Goal: Information Seeking & Learning: Learn about a topic

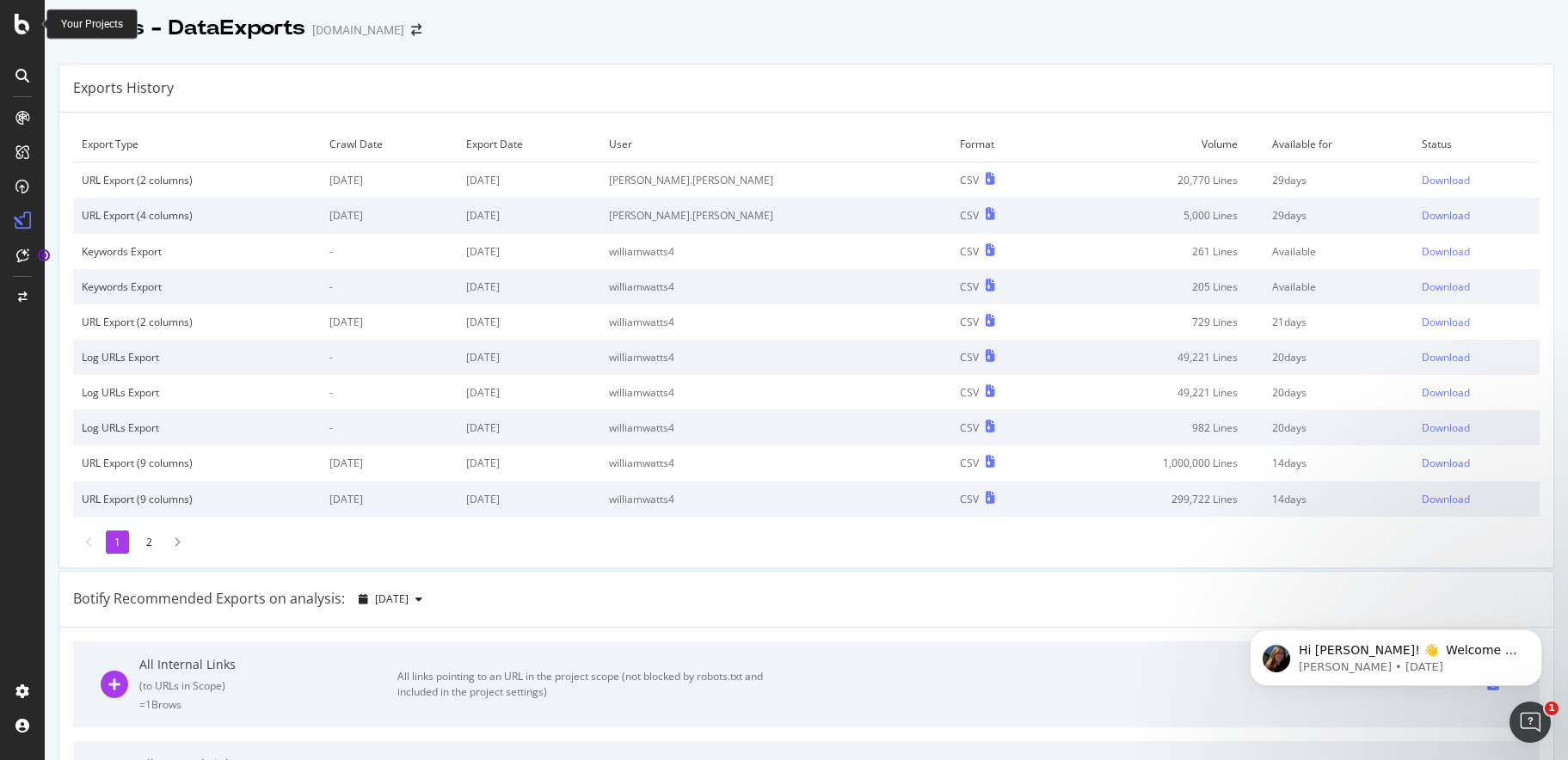
click at [90, 26] on div "Your Projects" at bounding box center [92, 24] width 62 height 14
click at [21, 27] on icon at bounding box center [22, 23] width 15 height 20
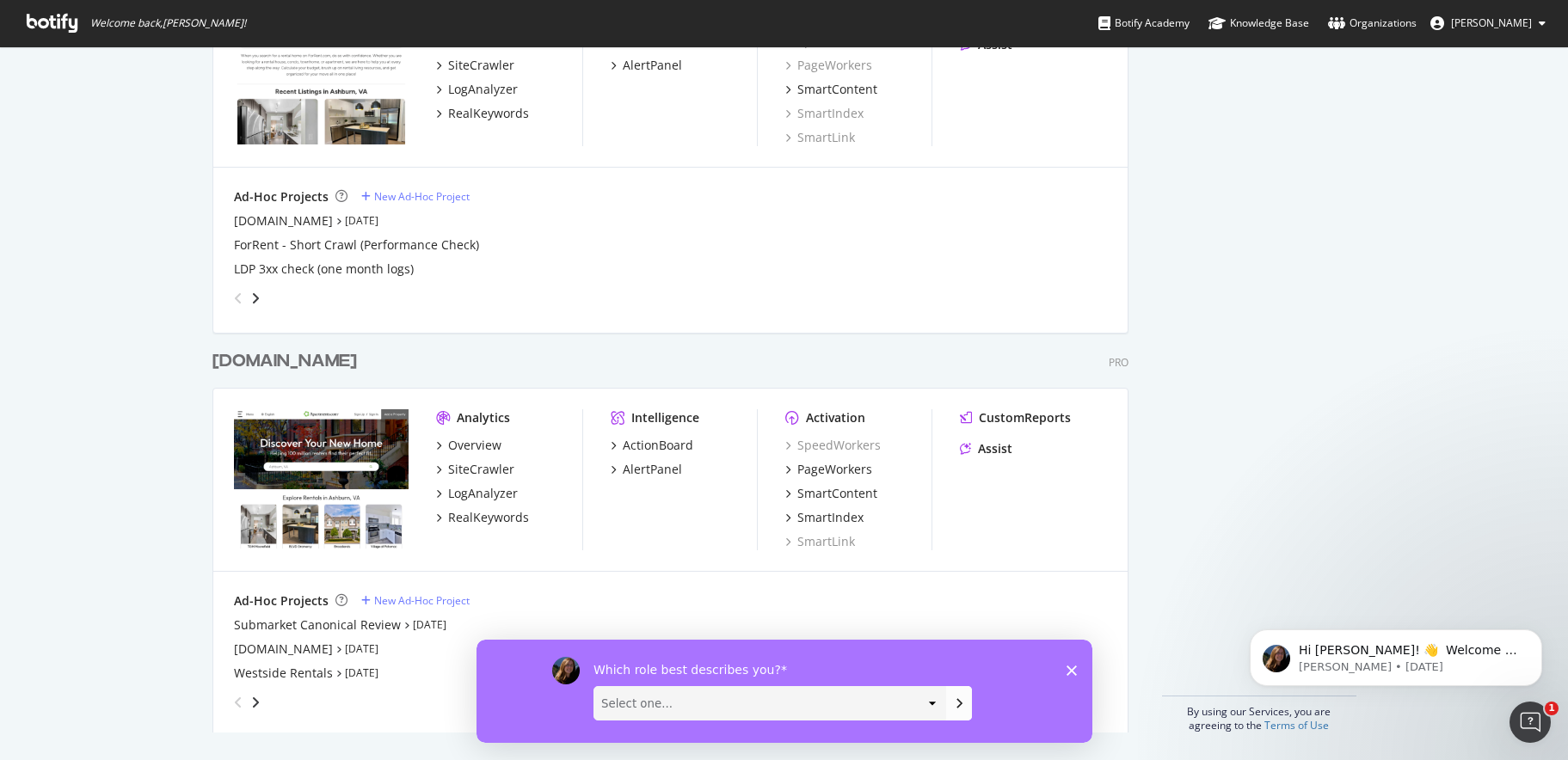
click at [1069, 673] on icon "Close survey" at bounding box center [1070, 669] width 11 height 11
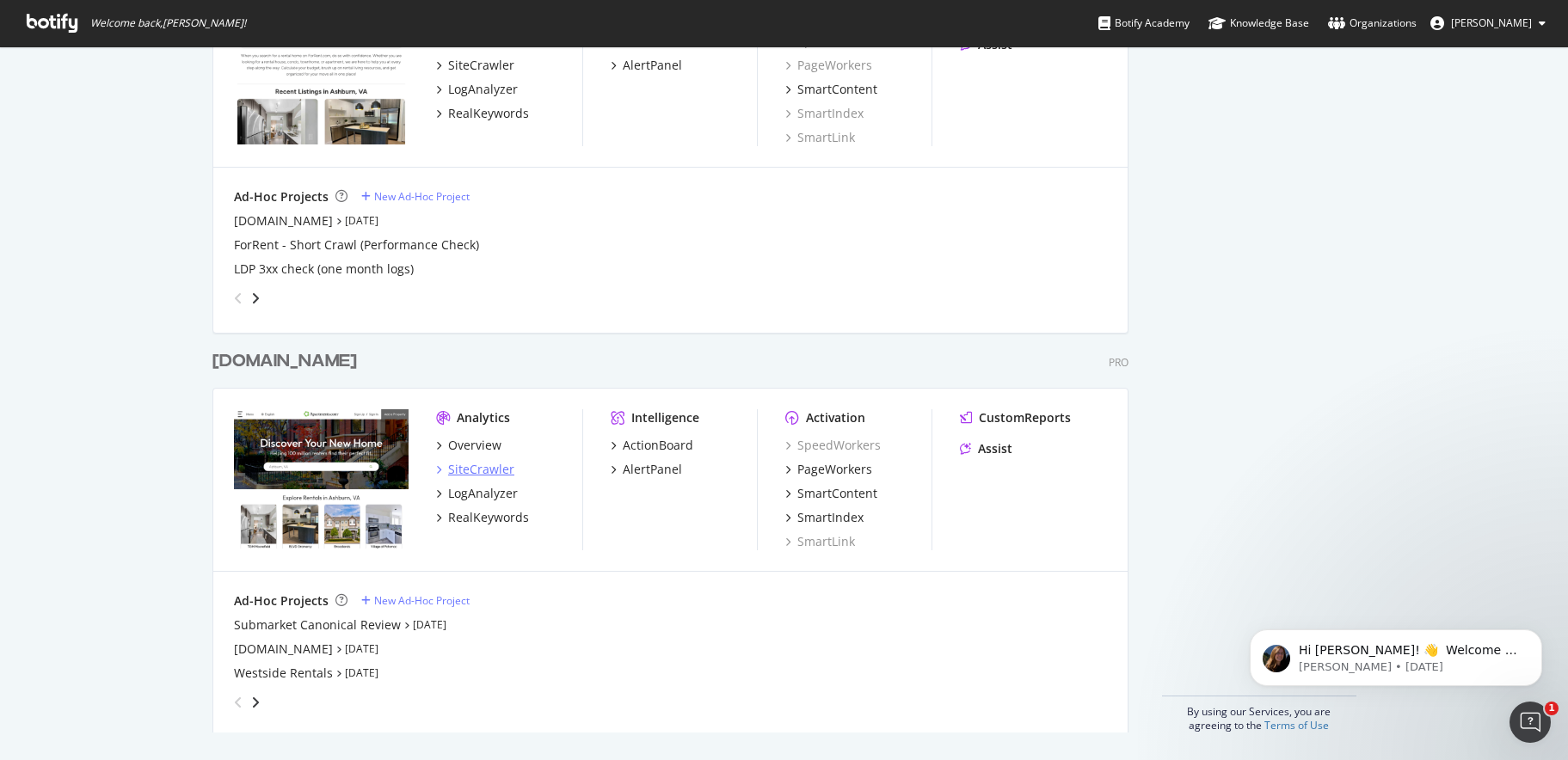
click at [458, 466] on div "SiteCrawler" at bounding box center [481, 470] width 67 height 17
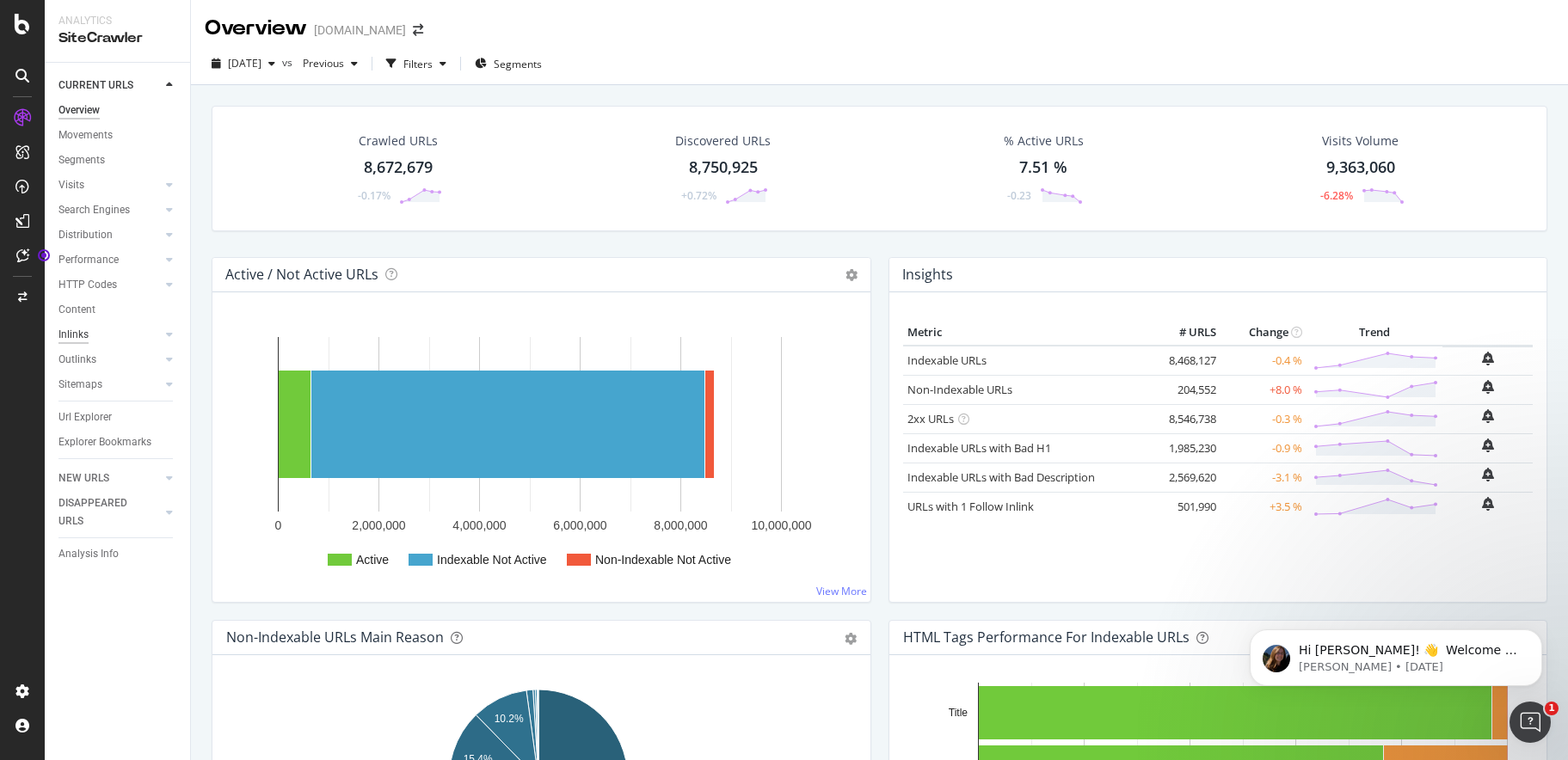
click at [76, 332] on div "Inlinks" at bounding box center [73, 335] width 30 height 18
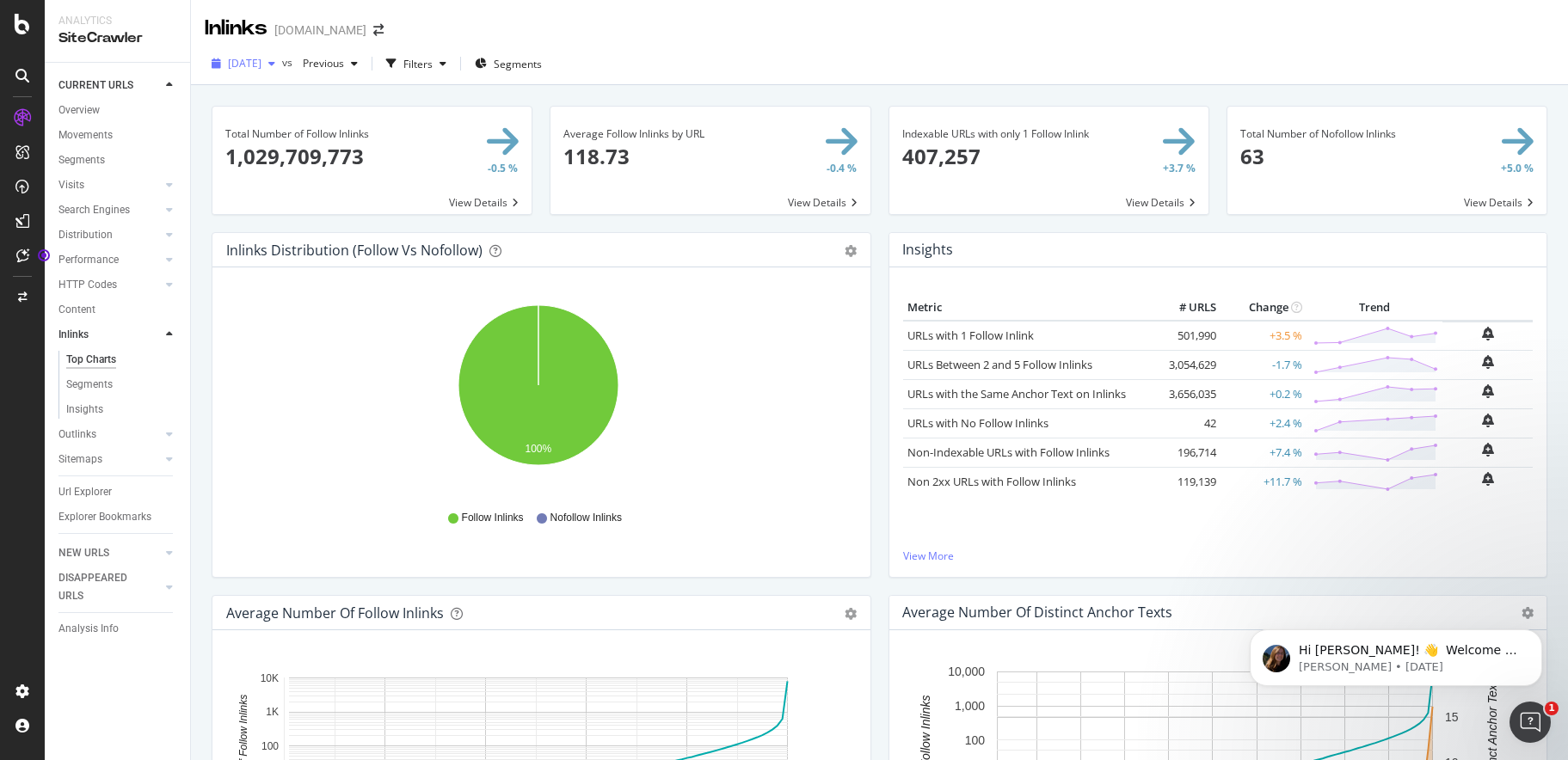
click at [275, 64] on icon "button" at bounding box center [271, 64] width 7 height 11
click at [275, 132] on div "[DATE]" at bounding box center [275, 125] width 91 height 15
click at [358, 68] on icon "button" at bounding box center [354, 64] width 7 height 11
click at [446, 64] on icon "button" at bounding box center [443, 64] width 7 height 11
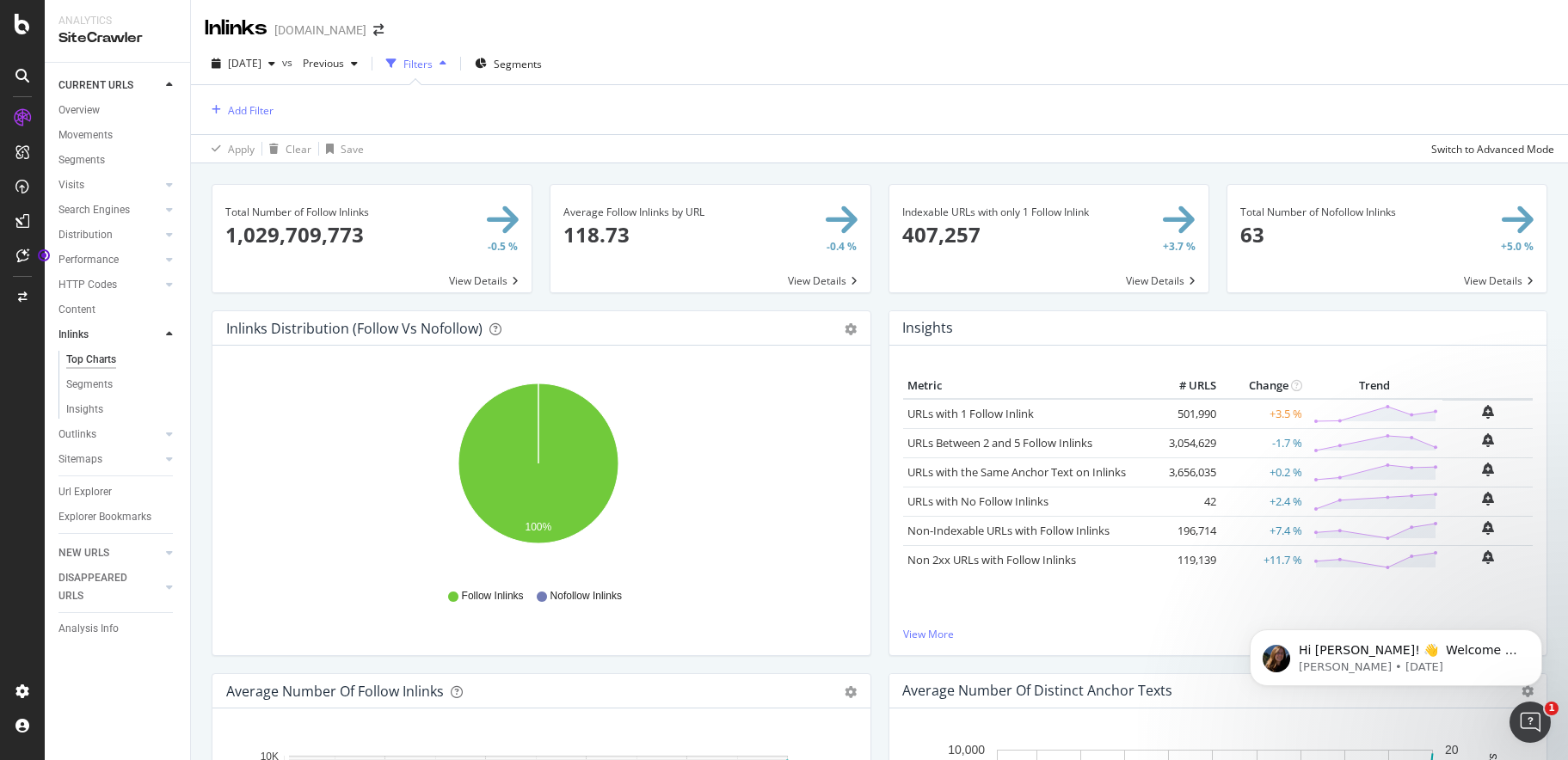
click at [446, 64] on icon "button" at bounding box center [443, 64] width 7 height 11
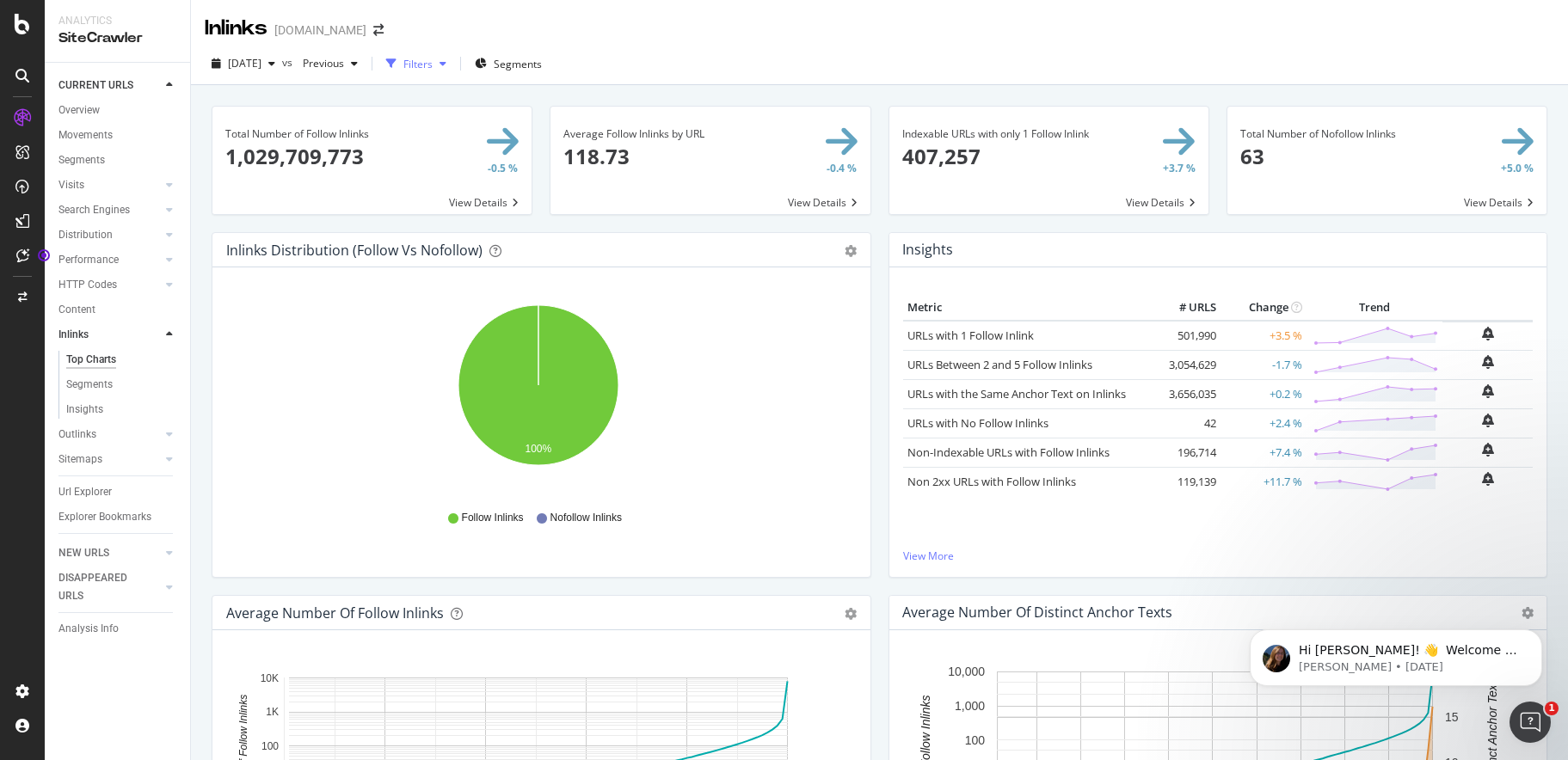
click at [446, 64] on icon "button" at bounding box center [443, 64] width 7 height 11
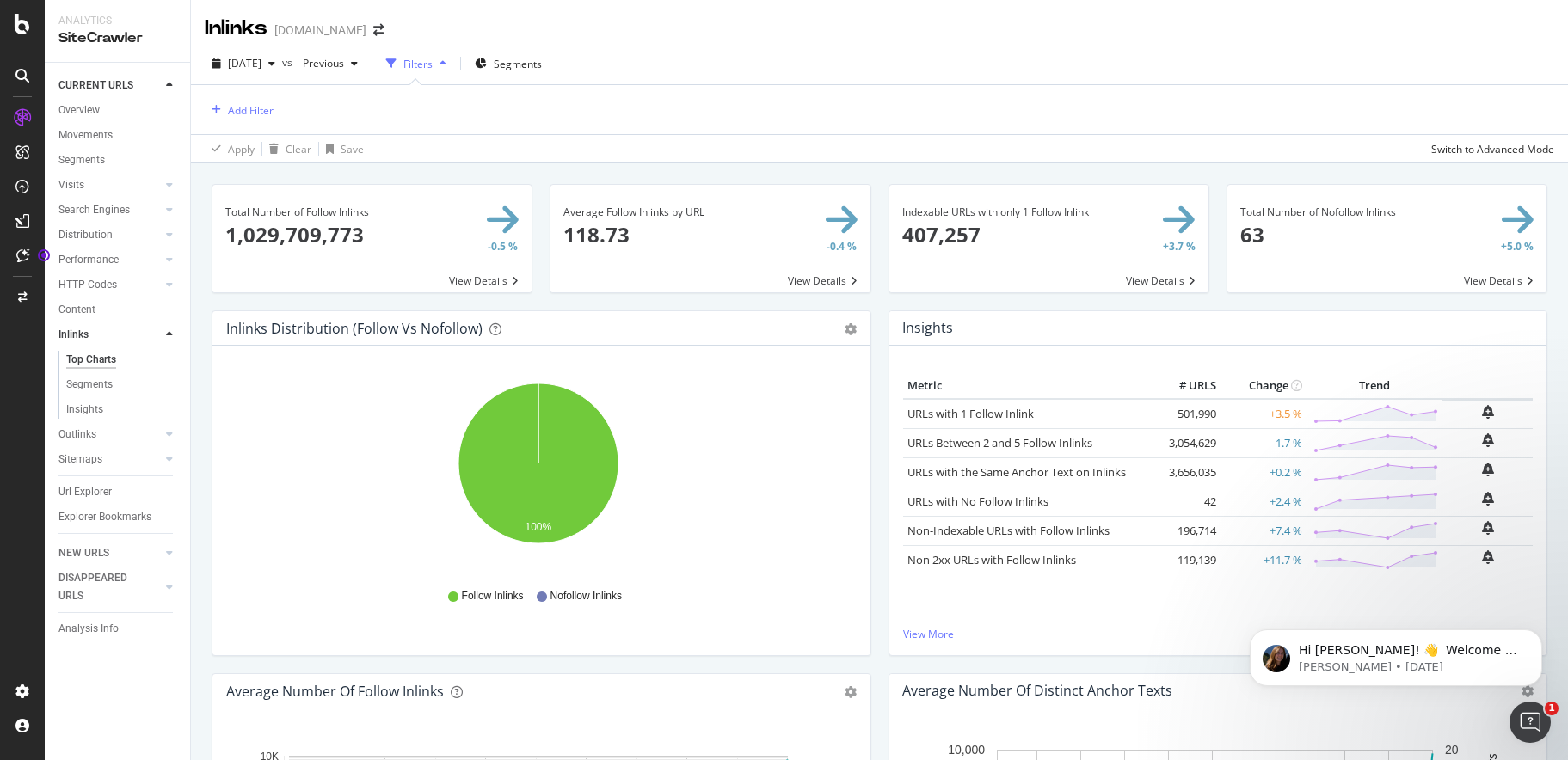
click at [446, 64] on icon "button" at bounding box center [443, 64] width 7 height 11
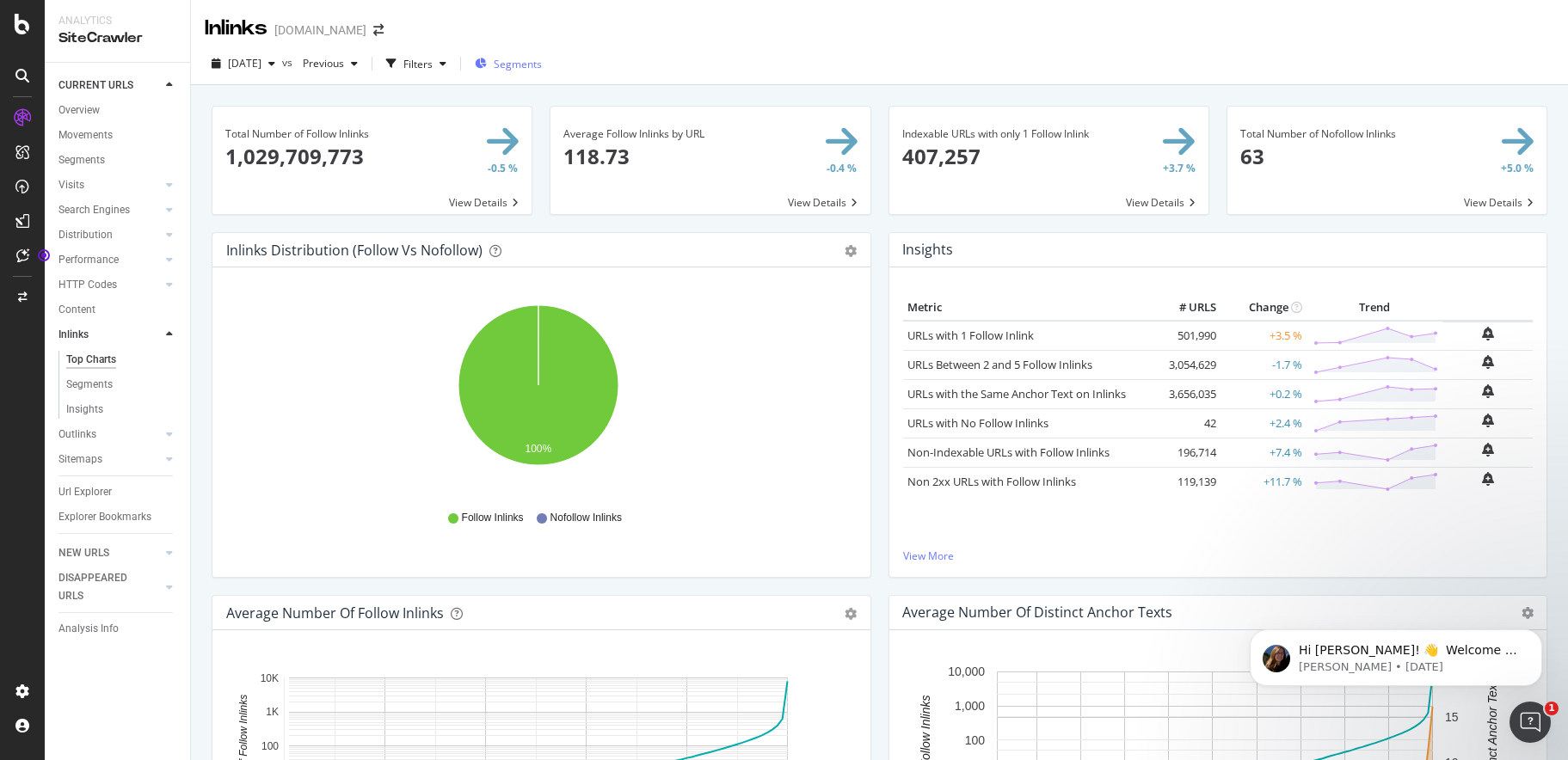
click at [536, 67] on span "Segments" at bounding box center [518, 64] width 48 height 14
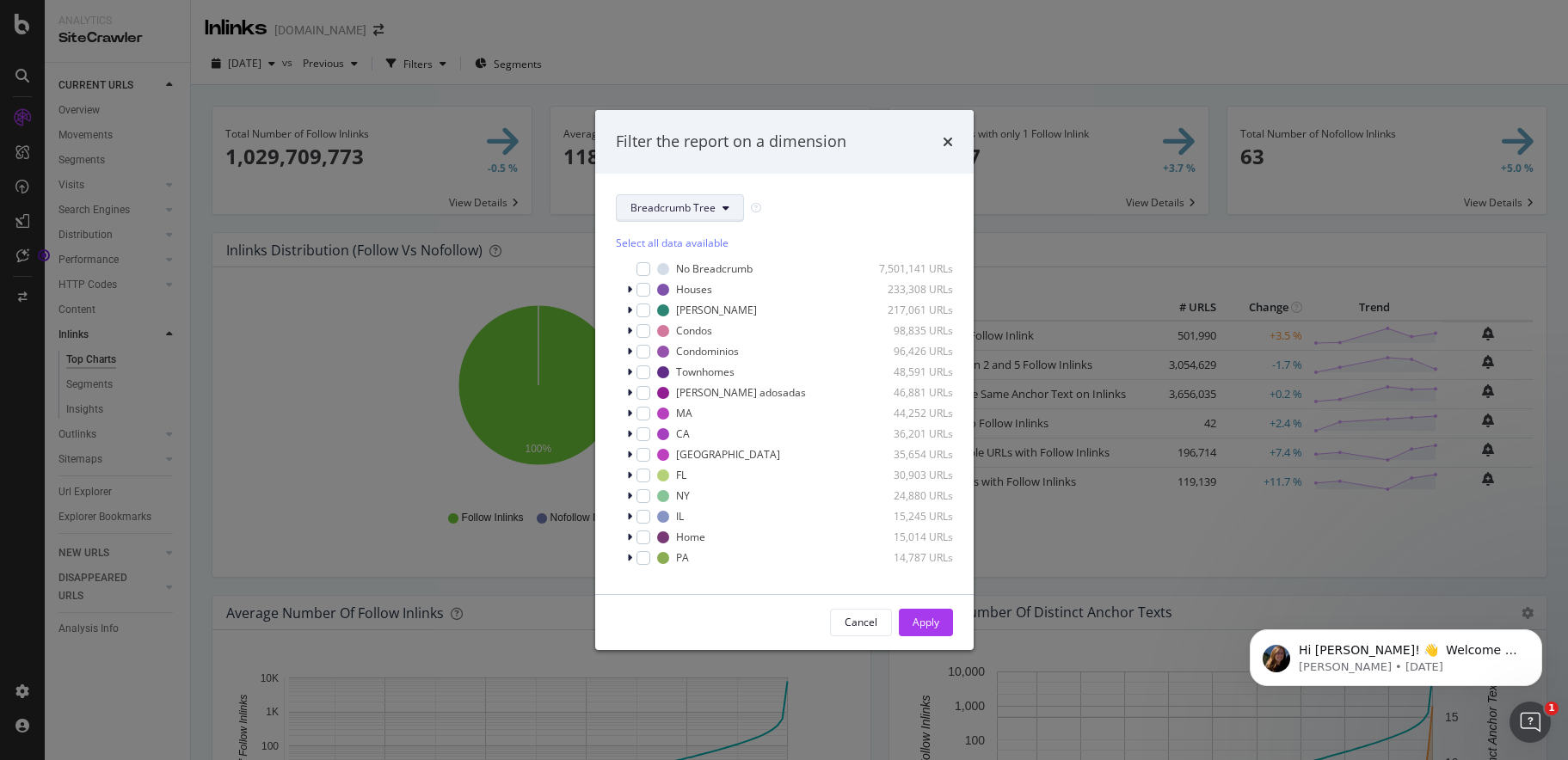
click at [728, 205] on button "Breadcrumb Tree" at bounding box center [680, 208] width 128 height 28
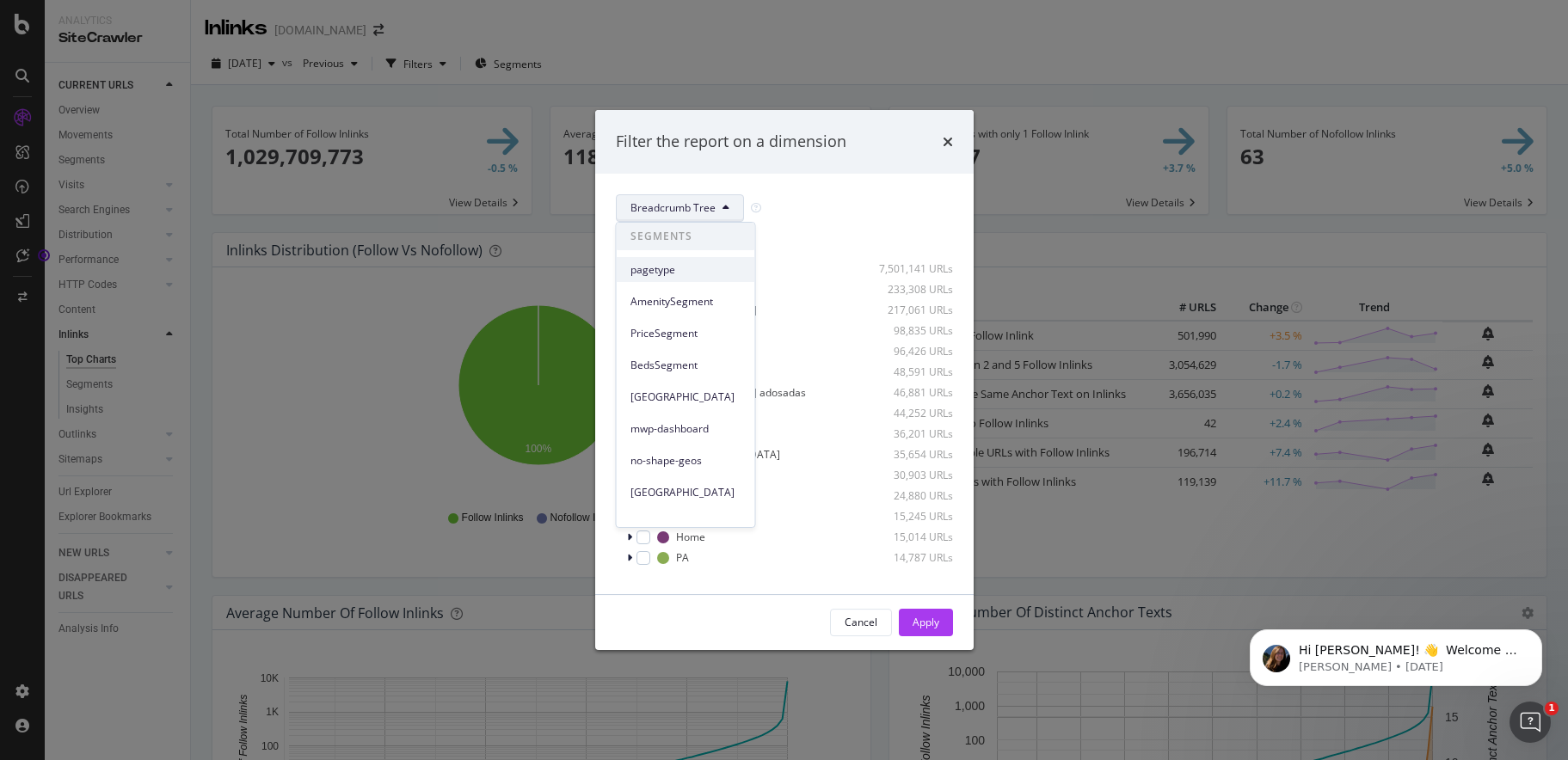
click at [672, 269] on span "pagetype" at bounding box center [686, 270] width 111 height 15
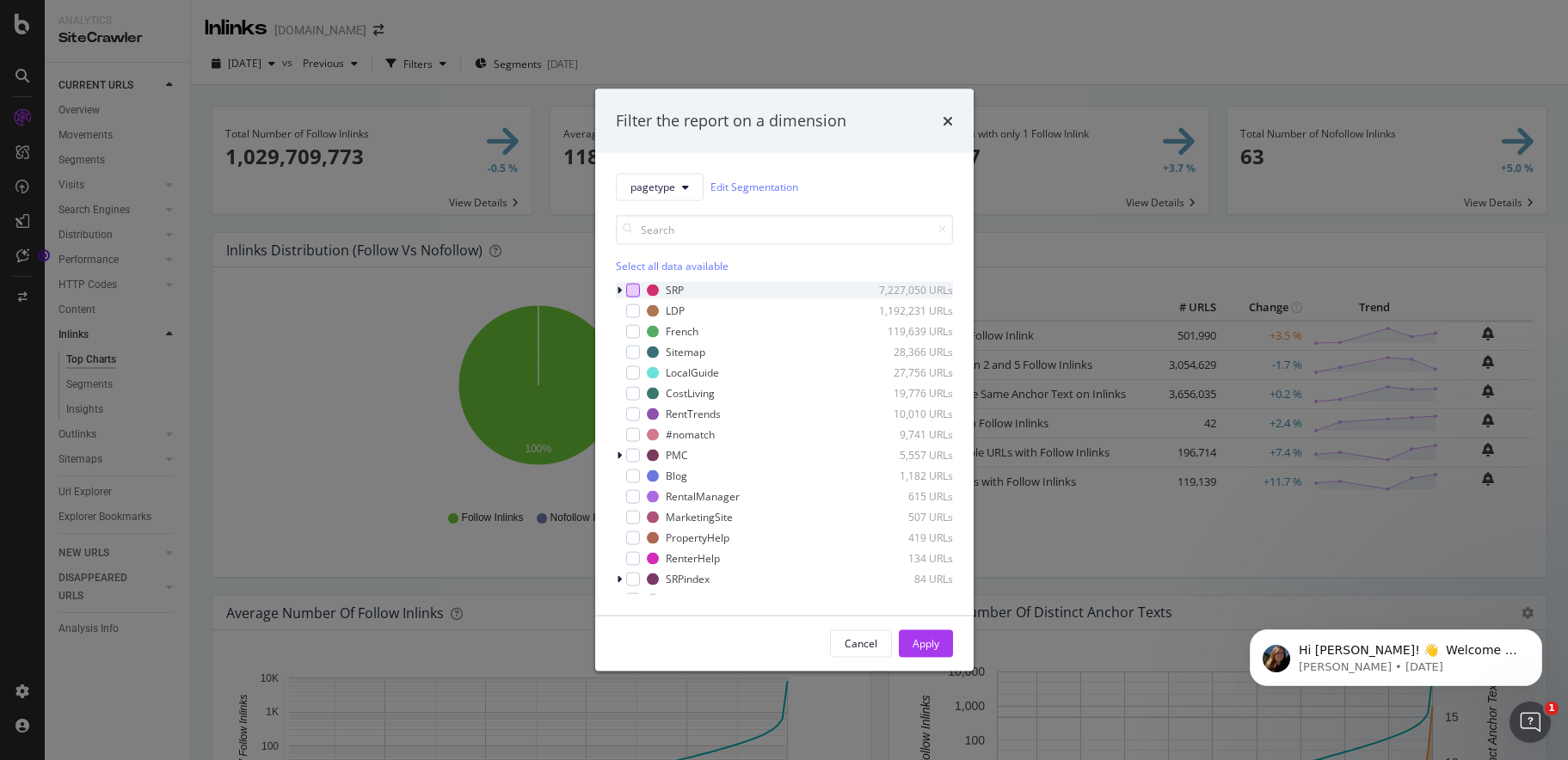
click at [634, 292] on div "modal" at bounding box center [633, 289] width 14 height 14
click at [619, 290] on icon "modal" at bounding box center [619, 289] width 5 height 11
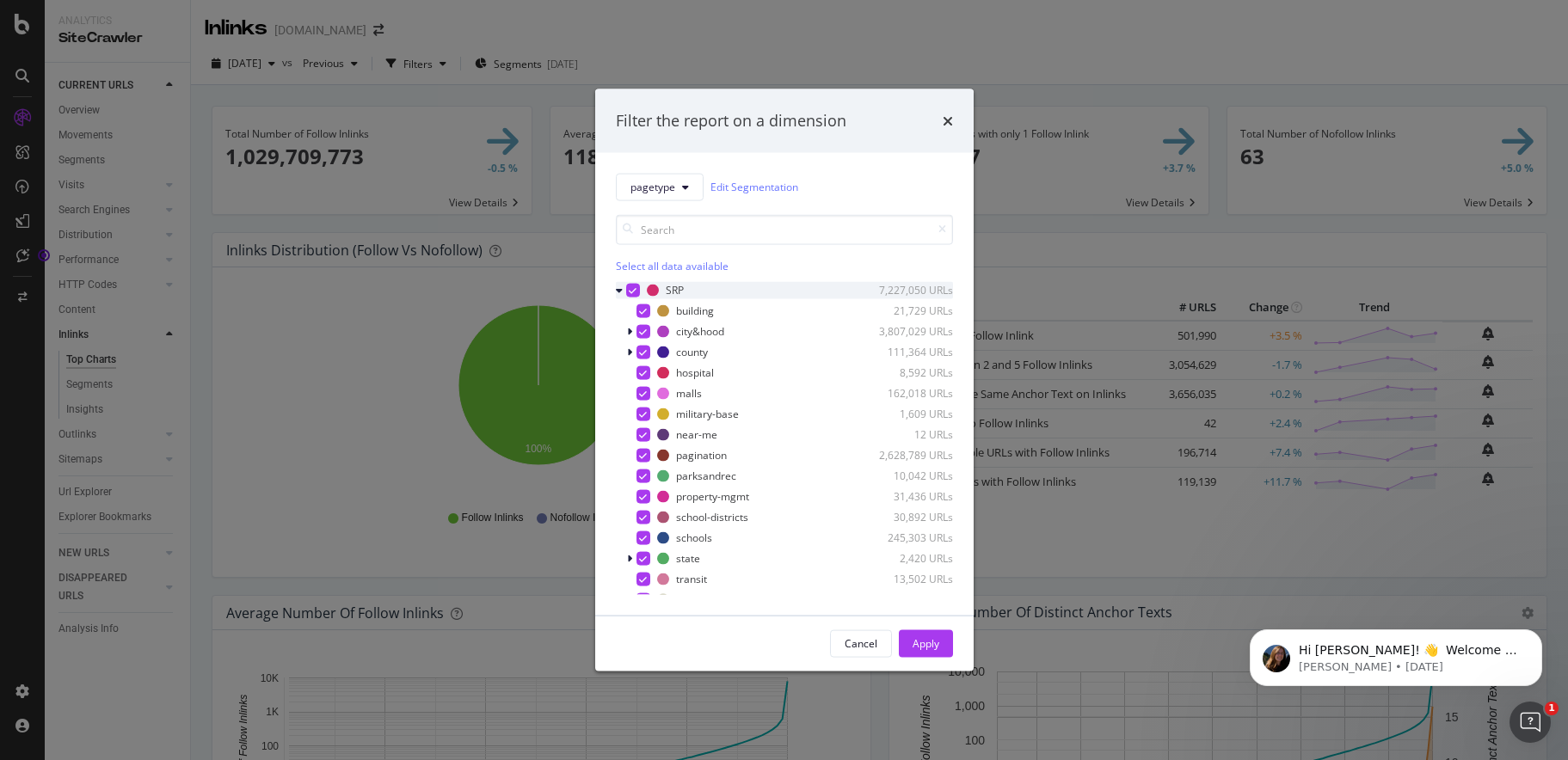
click at [620, 290] on icon "modal" at bounding box center [619, 289] width 7 height 11
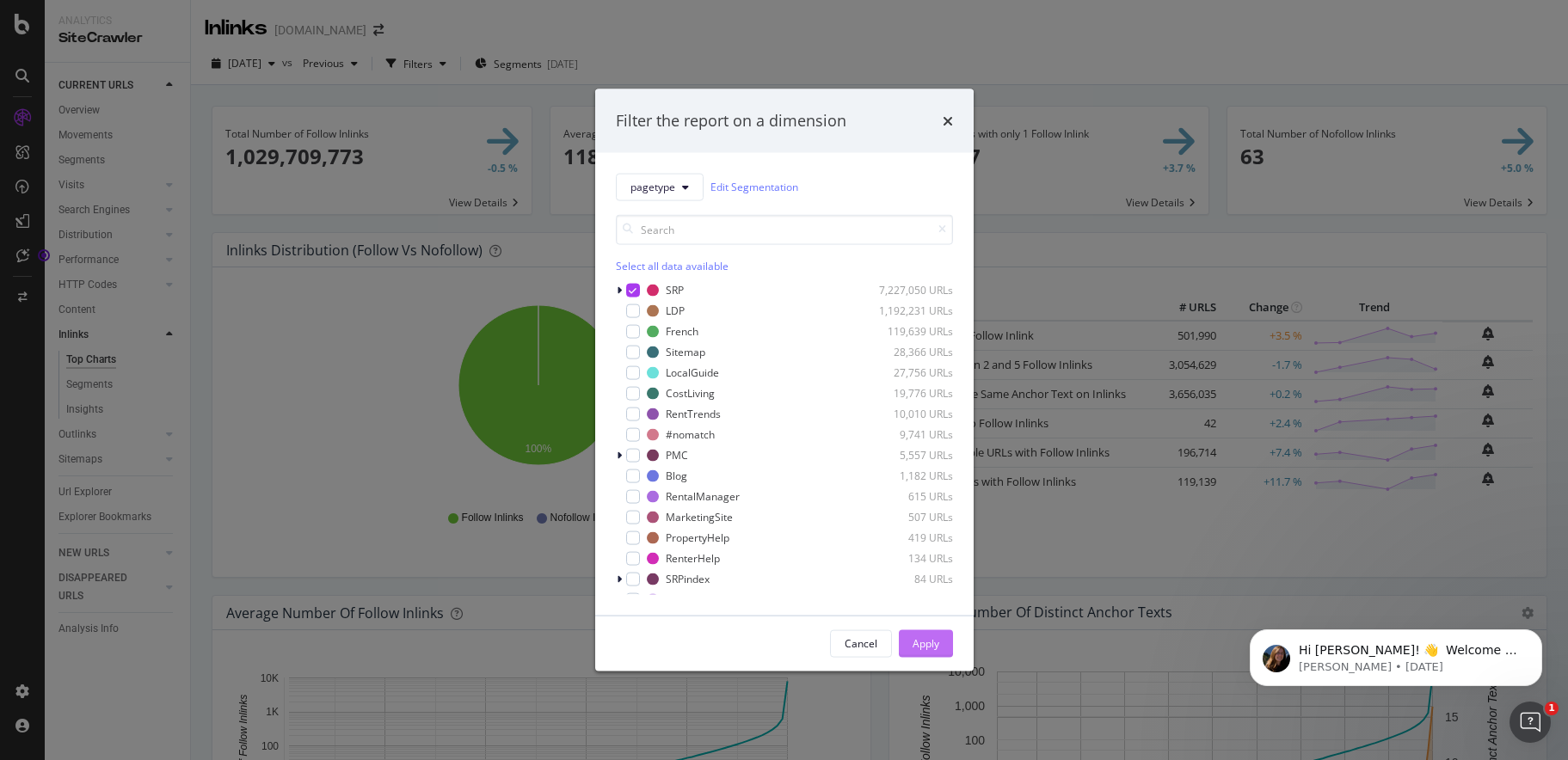
click at [915, 644] on div "Apply" at bounding box center [926, 643] width 27 height 14
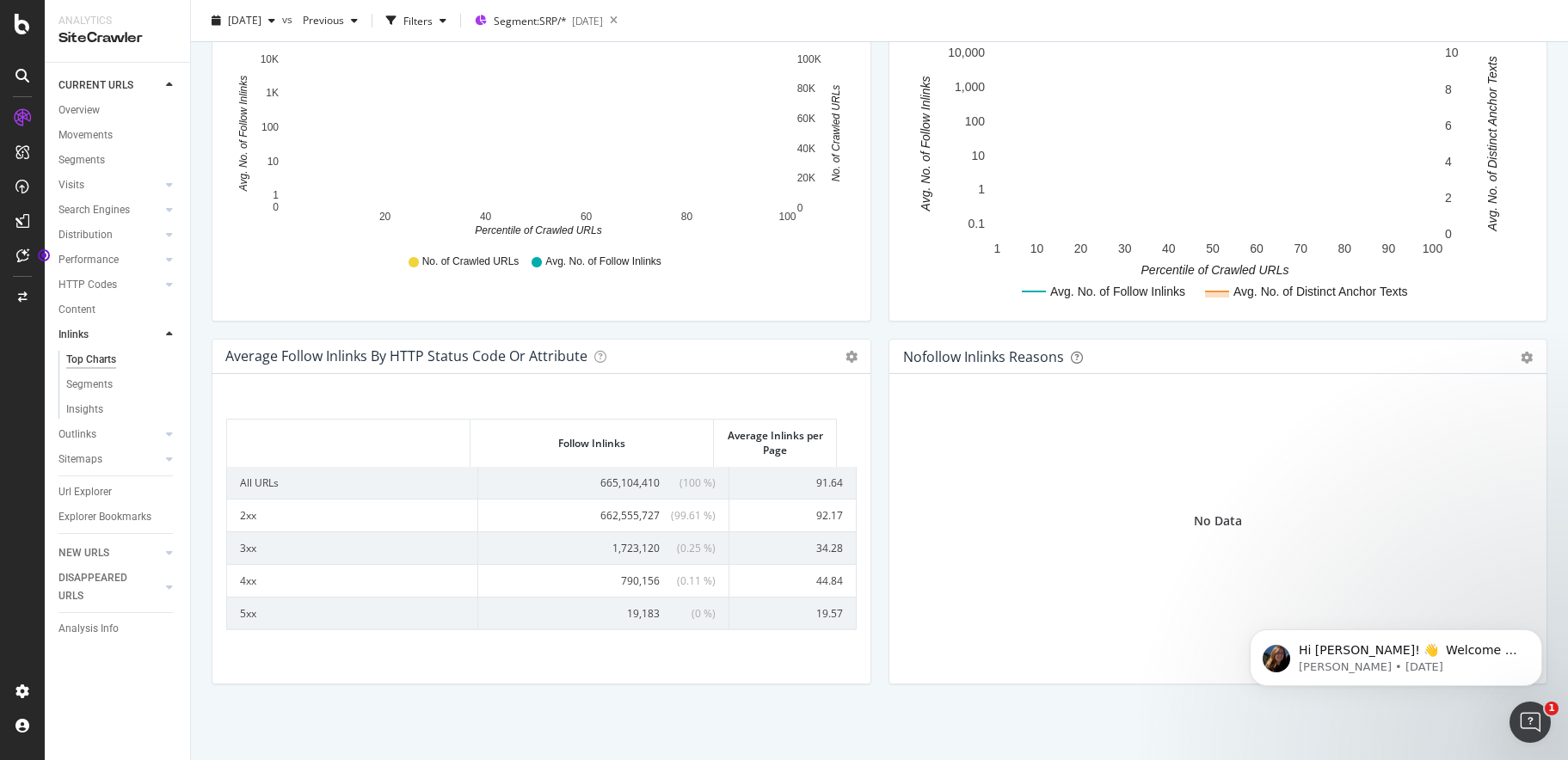
scroll to position [621, 0]
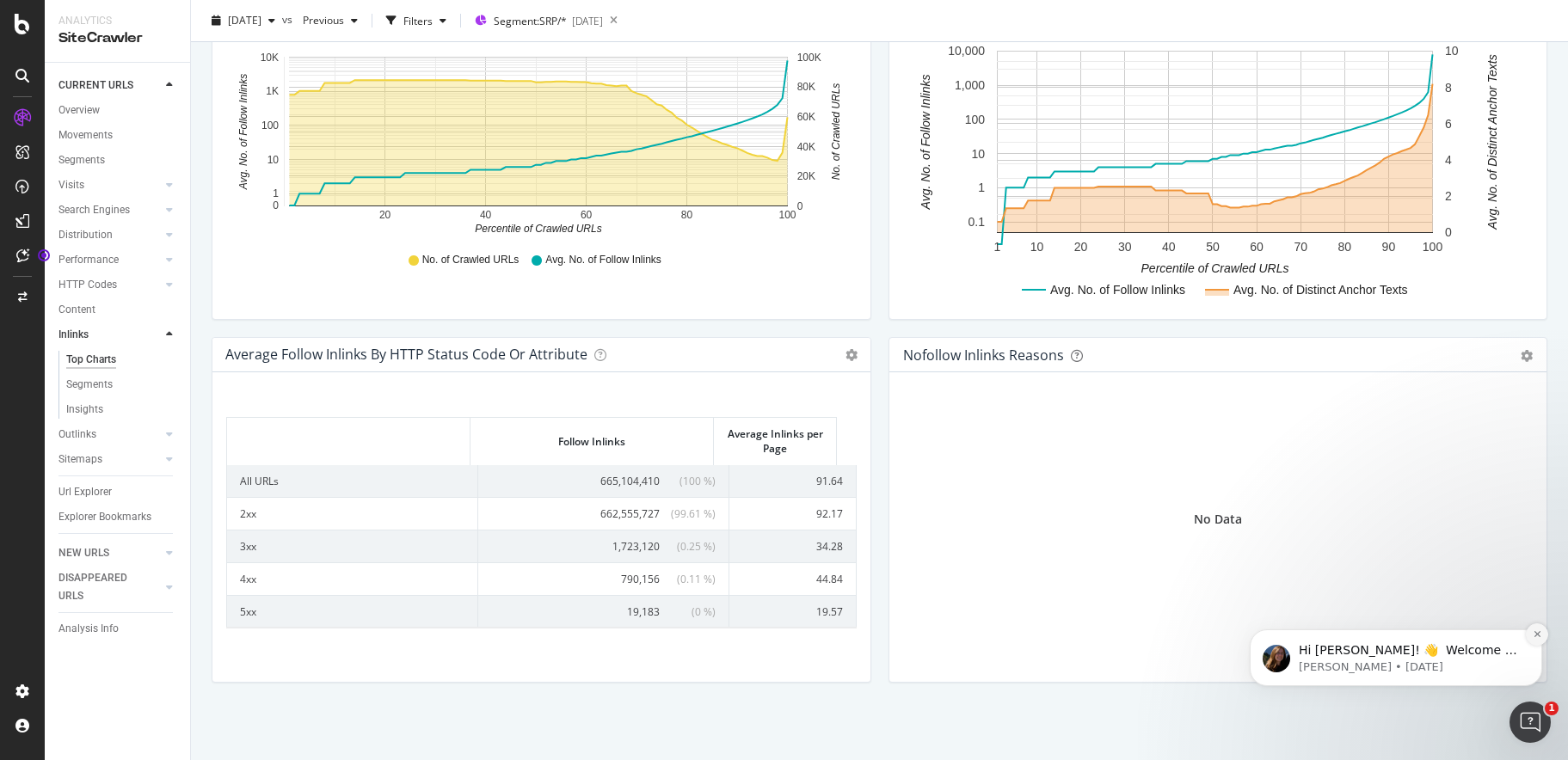
click at [1535, 635] on icon "Dismiss notification" at bounding box center [1536, 635] width 6 height 6
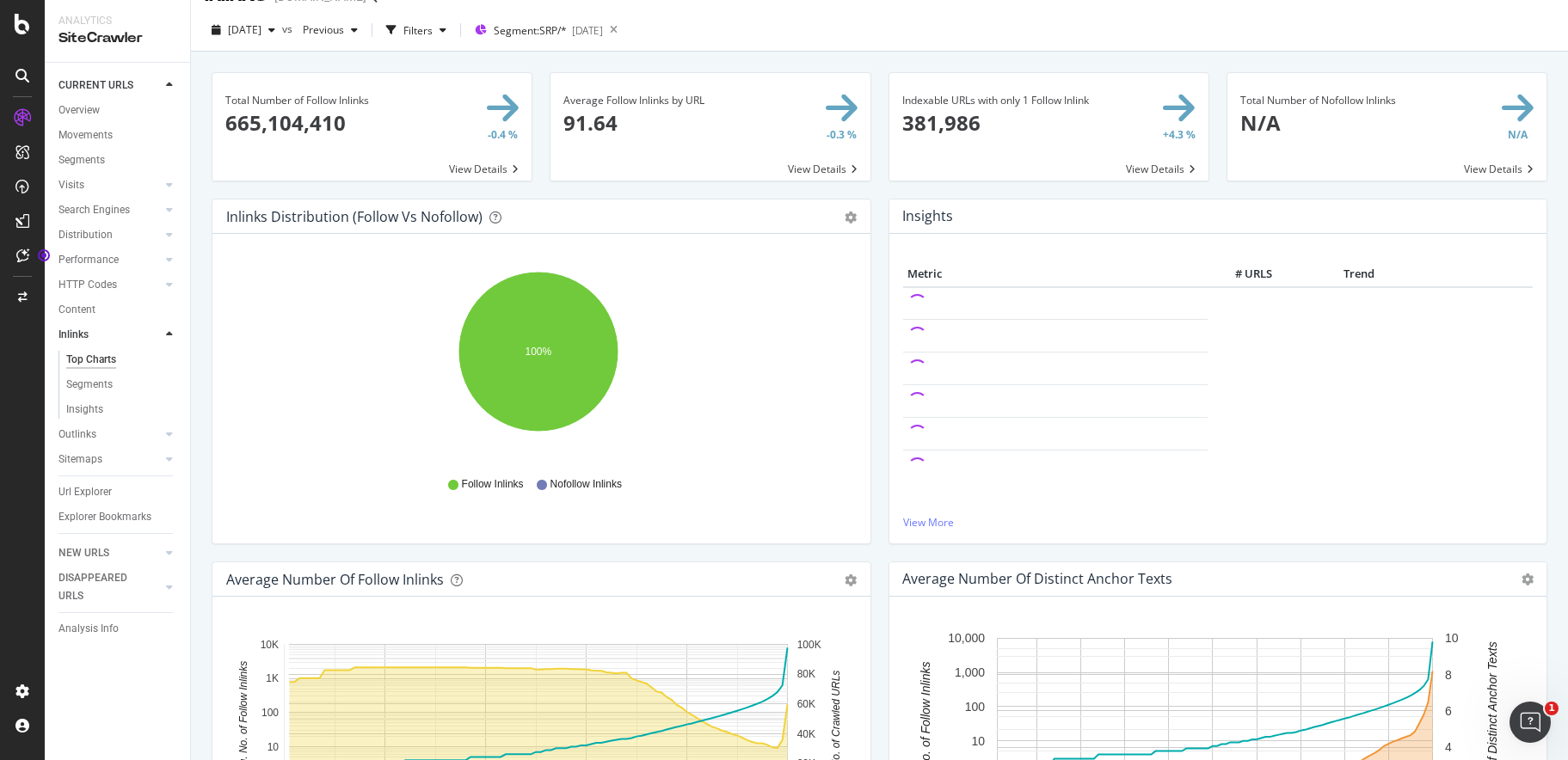
scroll to position [0, 0]
